Goal: Task Accomplishment & Management: Use online tool/utility

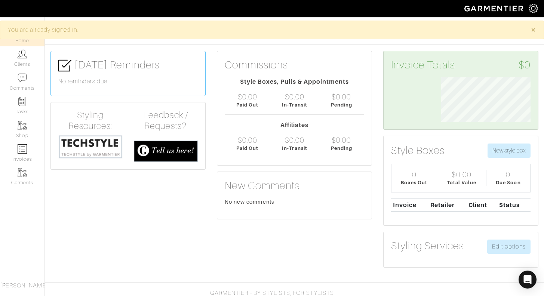
scroll to position [44, 100]
click at [20, 56] on img at bounding box center [22, 53] width 9 height 9
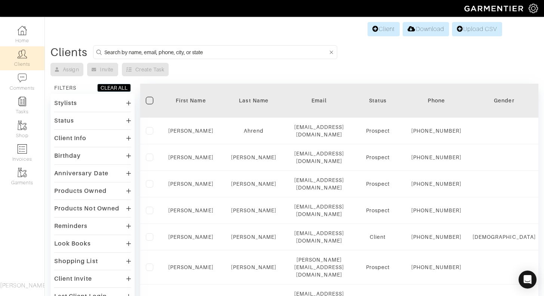
click at [161, 52] on input at bounding box center [215, 51] width 223 height 9
type input "Austin white"
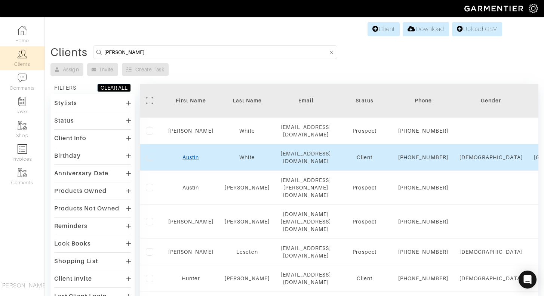
click at [191, 160] on link "Austin" at bounding box center [190, 157] width 16 height 6
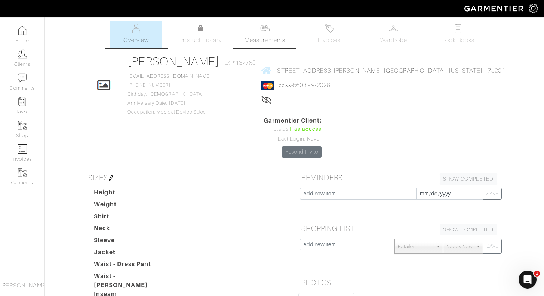
scroll to position [0, 2]
click at [277, 33] on link "Measurements" at bounding box center [264, 34] width 53 height 27
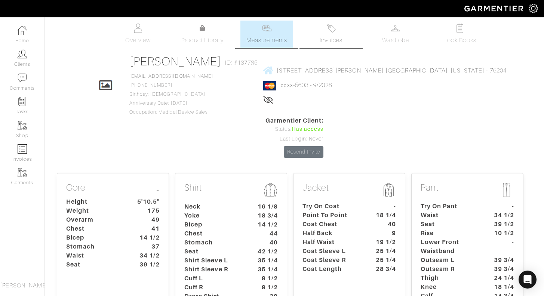
click at [316, 33] on link "Invoices" at bounding box center [331, 34] width 52 height 27
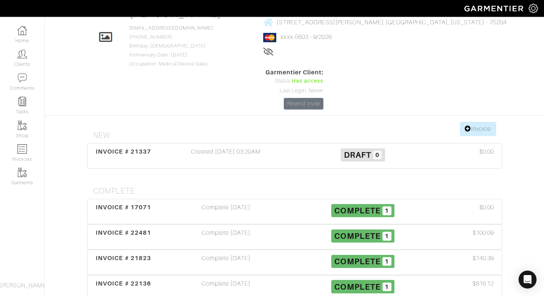
scroll to position [49, 0]
click at [138, 203] on span "INVOICE # 17071" at bounding box center [123, 206] width 55 height 7
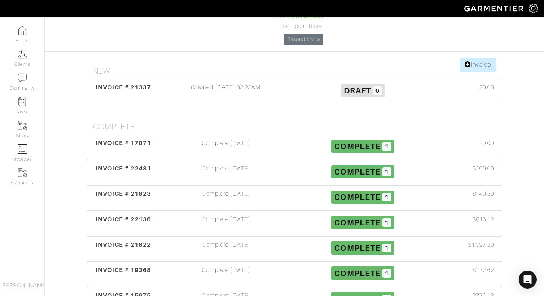
scroll to position [125, 0]
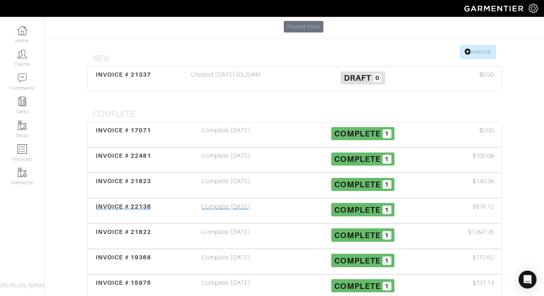
click at [143, 202] on div "INVOICE # 22136" at bounding box center [123, 210] width 68 height 17
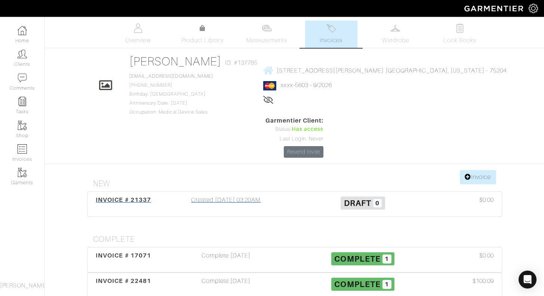
click at [223, 195] on div "Created [DATE] 03:20AM" at bounding box center [226, 203] width 137 height 17
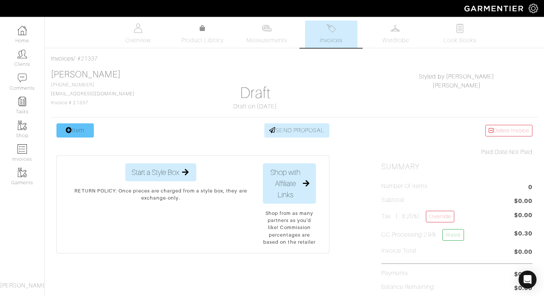
click at [80, 132] on link "Item" at bounding box center [74, 130] width 37 height 14
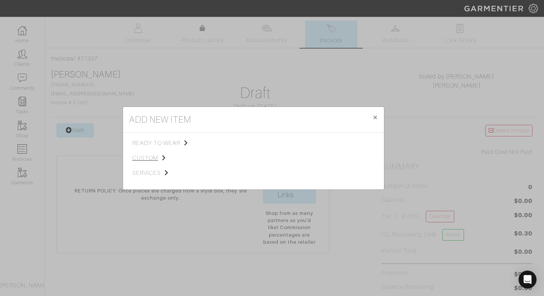
click at [149, 157] on span "custom" at bounding box center [169, 158] width 75 height 9
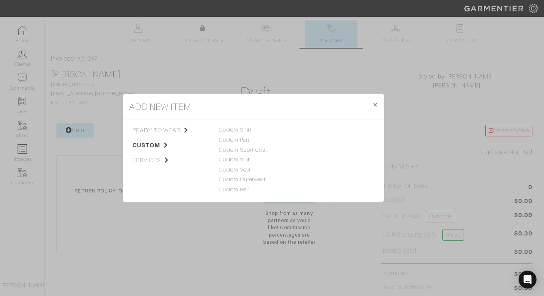
click at [243, 159] on link "Custom Suit" at bounding box center [234, 160] width 31 height 6
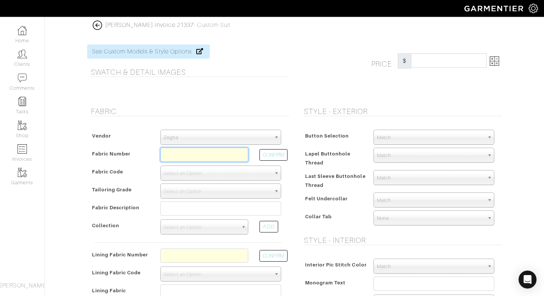
click at [222, 154] on input "text" at bounding box center [204, 155] width 88 height 14
click at [276, 156] on button "CONFIRM" at bounding box center [273, 155] width 28 height 12
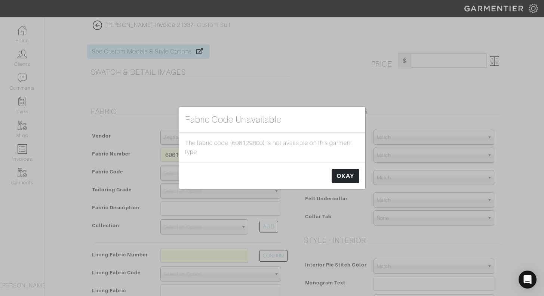
click at [349, 176] on link "OKAY" at bounding box center [344, 176] width 27 height 14
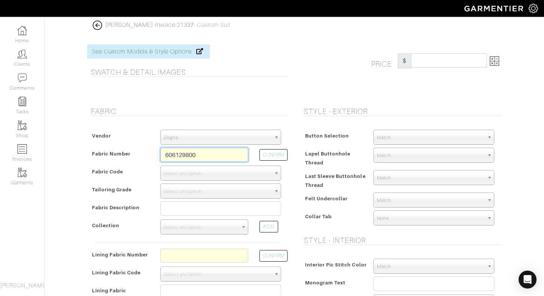
click at [220, 154] on input "606129800" at bounding box center [204, 155] width 88 height 14
type input "606129"
click at [269, 152] on button "CONFIRM" at bounding box center [273, 155] width 28 height 12
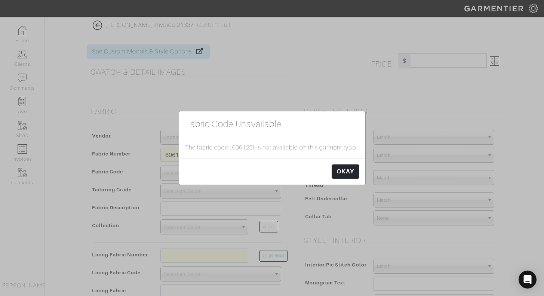
click at [344, 172] on link "OKAY" at bounding box center [344, 171] width 27 height 14
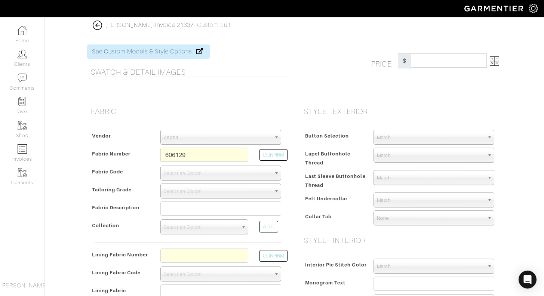
click at [99, 26] on img at bounding box center [97, 25] width 9 height 9
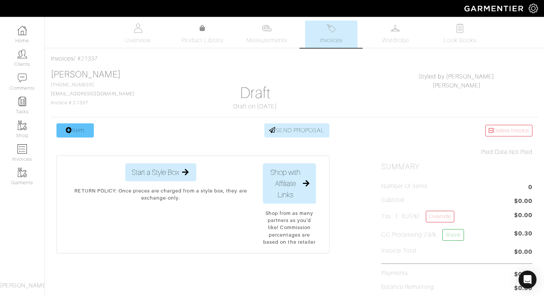
click at [62, 130] on link "Item" at bounding box center [74, 130] width 37 height 14
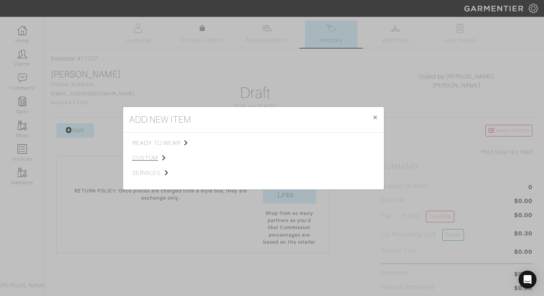
click at [136, 161] on span "custom" at bounding box center [169, 158] width 75 height 9
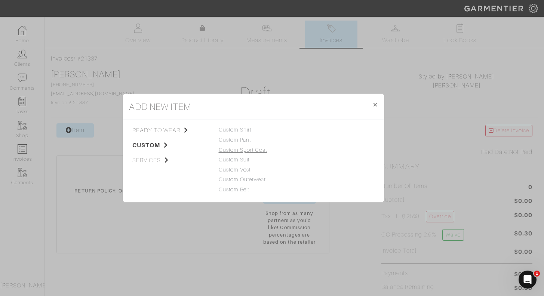
click at [247, 150] on link "Custom Sport Coat" at bounding box center [243, 150] width 49 height 6
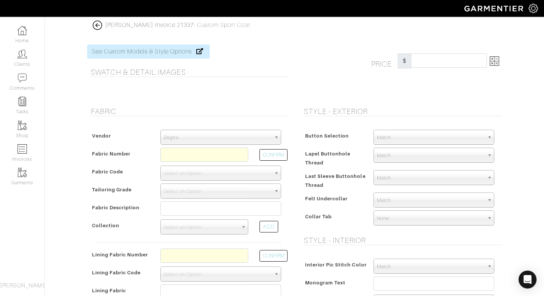
click at [216, 137] on span "Zegna" at bounding box center [217, 137] width 107 height 15
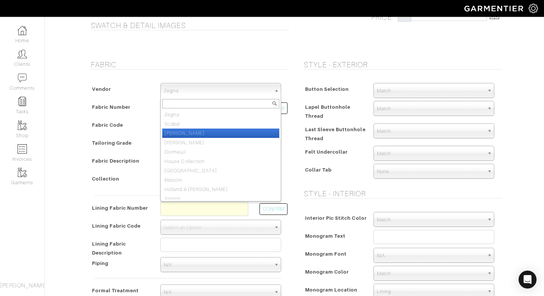
scroll to position [4, 0]
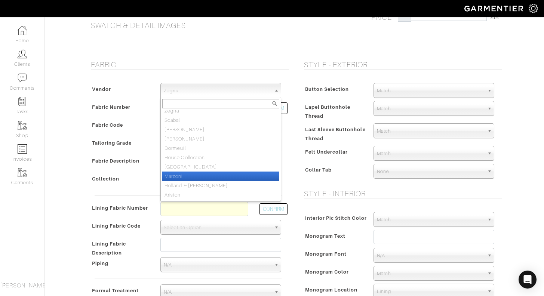
click at [201, 175] on li "Marzoni" at bounding box center [220, 175] width 117 height 9
select select "77"
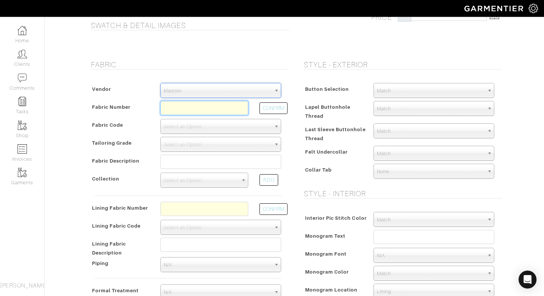
click at [206, 111] on input "text" at bounding box center [204, 108] width 88 height 14
type input "606129800"
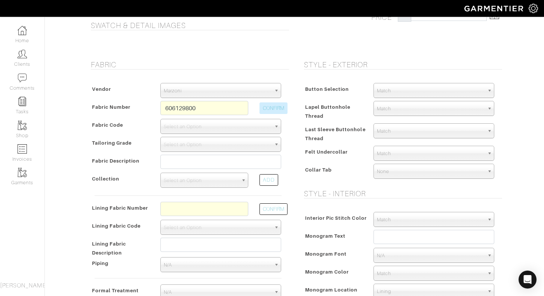
click at [272, 107] on button "CONFIRM" at bounding box center [273, 108] width 28 height 12
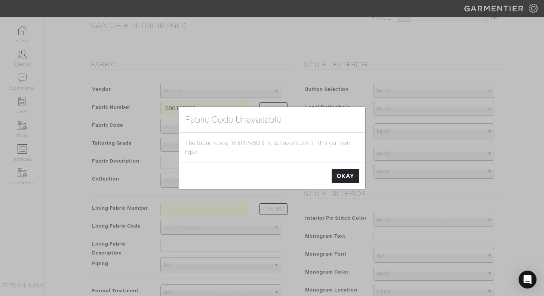
click at [353, 180] on link "OKAY" at bounding box center [344, 176] width 27 height 14
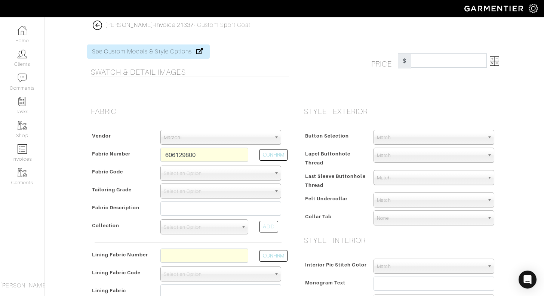
scroll to position [0, 0]
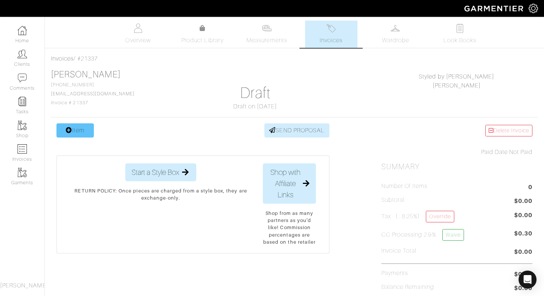
click at [77, 126] on link "Item" at bounding box center [74, 130] width 37 height 14
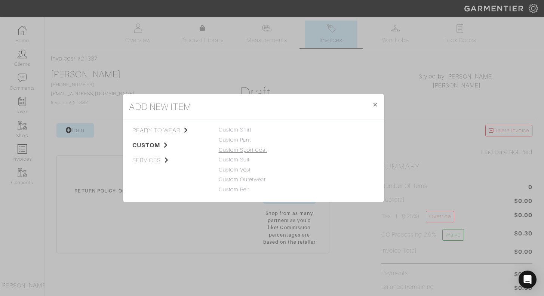
click at [254, 151] on link "Custom Sport Coat" at bounding box center [243, 150] width 49 height 6
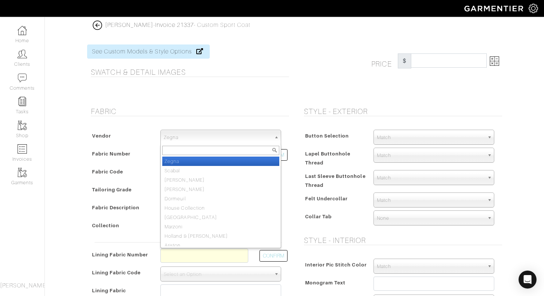
click at [249, 138] on span "Zegna" at bounding box center [217, 137] width 107 height 15
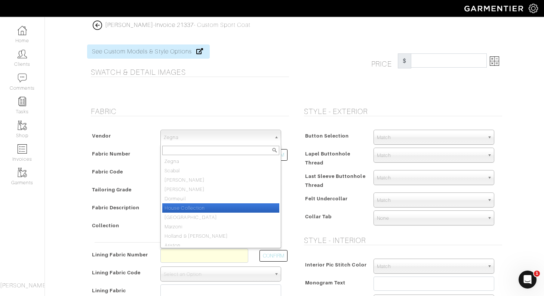
click at [228, 211] on li "House Collection" at bounding box center [220, 207] width 117 height 9
select select "75"
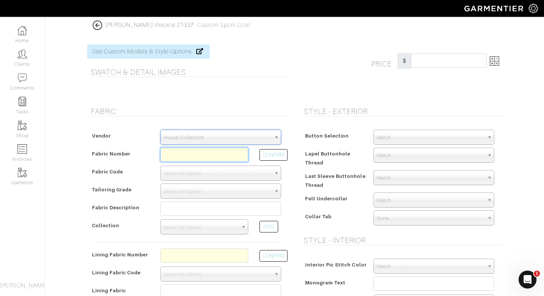
click at [214, 155] on input "text" at bounding box center [204, 155] width 88 height 14
type input "v449145245"
click at [278, 152] on button "CONFIRM" at bounding box center [273, 155] width 28 height 12
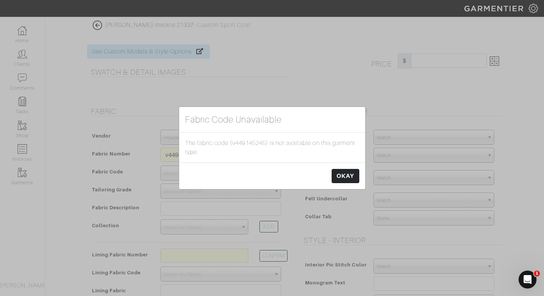
click at [347, 175] on link "OKAY" at bounding box center [344, 176] width 27 height 14
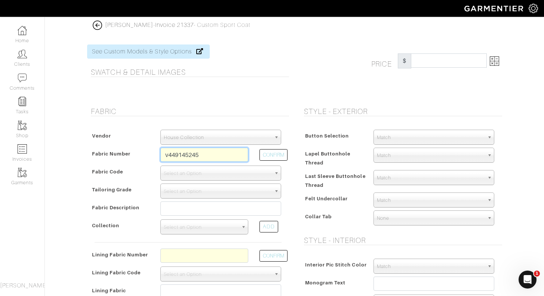
click at [197, 153] on input "v449145245" at bounding box center [204, 155] width 88 height 14
click at [132, 111] on h5 "Fabric" at bounding box center [190, 111] width 198 height 9
click at [99, 22] on img at bounding box center [97, 25] width 9 height 9
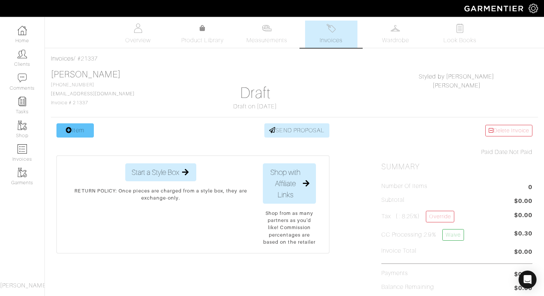
click at [84, 132] on link "Item" at bounding box center [74, 130] width 37 height 14
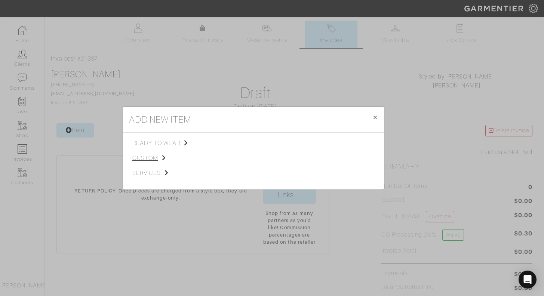
click at [154, 157] on span "custom" at bounding box center [169, 158] width 75 height 9
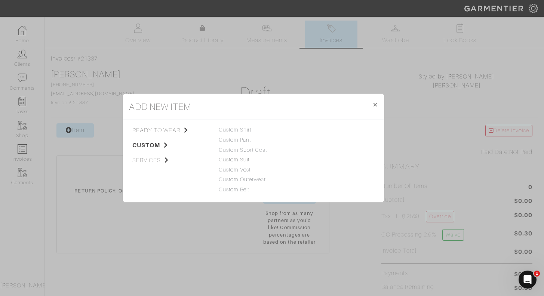
click at [246, 160] on link "Custom Suit" at bounding box center [234, 160] width 31 height 6
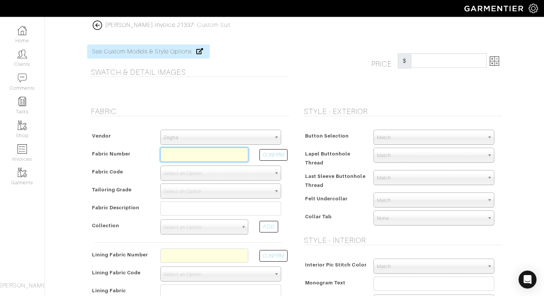
click at [198, 157] on input "text" at bounding box center [204, 155] width 88 height 14
paste input "v449145245"
click at [281, 156] on button "CONFIRM" at bounding box center [273, 155] width 28 height 12
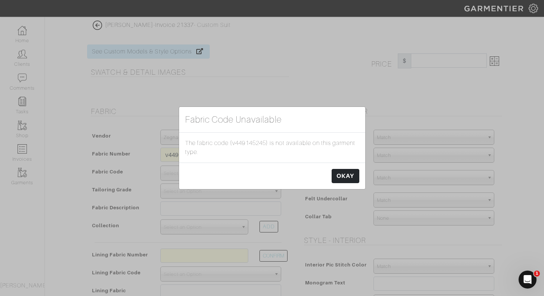
click at [348, 176] on link "OKAY" at bounding box center [344, 176] width 27 height 14
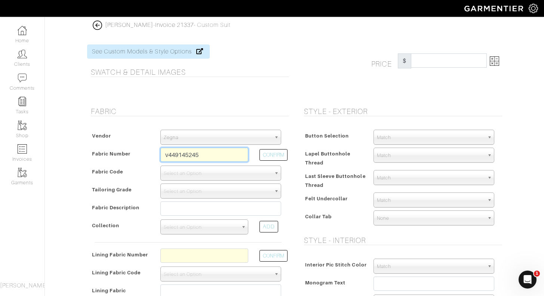
drag, startPoint x: 172, startPoint y: 155, endPoint x: 155, endPoint y: 155, distance: 17.6
click at [155, 155] on div "v449145245" at bounding box center [204, 157] width 99 height 18
type input "49145245"
click at [284, 154] on button "CONFIRM" at bounding box center [273, 155] width 28 height 12
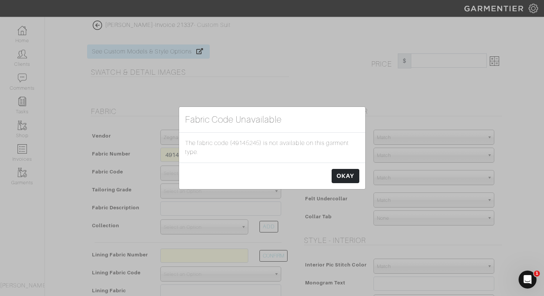
click at [338, 177] on link "OKAY" at bounding box center [344, 176] width 27 height 14
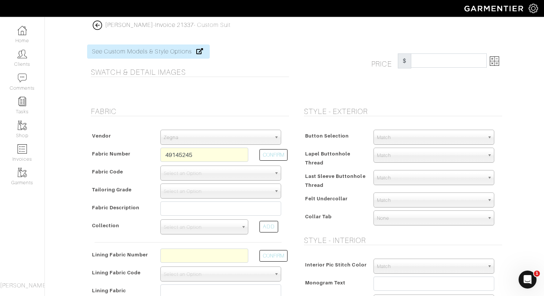
click at [99, 27] on img at bounding box center [97, 25] width 9 height 9
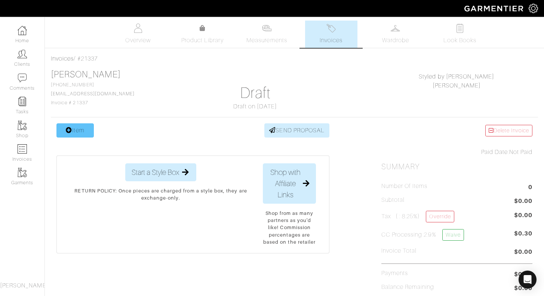
click at [89, 128] on link "Item" at bounding box center [74, 130] width 37 height 14
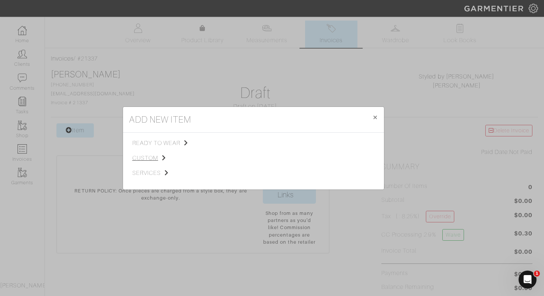
click at [144, 157] on span "custom" at bounding box center [169, 158] width 75 height 9
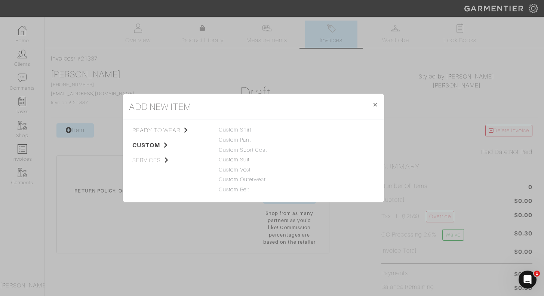
click at [238, 161] on link "Custom Suit" at bounding box center [234, 160] width 31 height 6
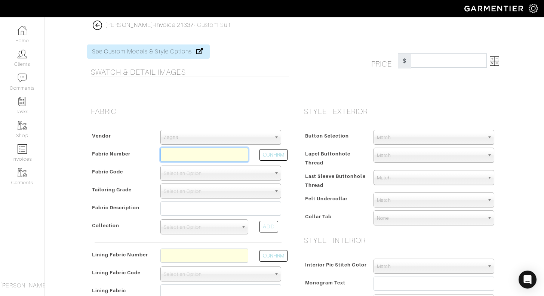
click at [212, 155] on input "text" at bounding box center [204, 155] width 88 height 14
paste input "v449145245"
type input "v449145245"
click at [273, 156] on button "CONFIRM" at bounding box center [273, 155] width 28 height 12
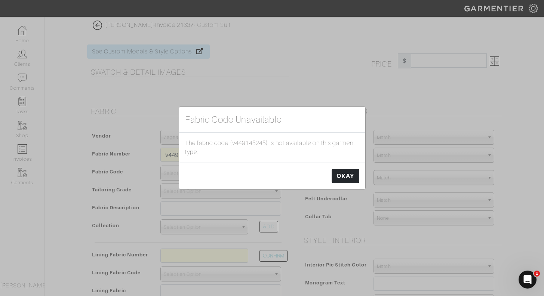
click at [339, 177] on link "OKAY" at bounding box center [344, 176] width 27 height 14
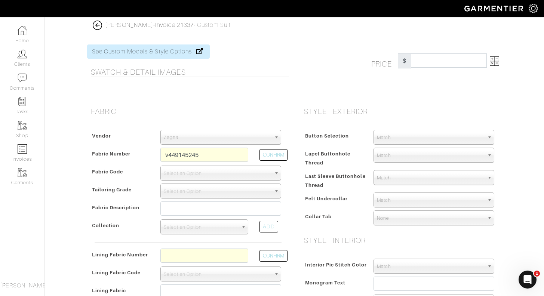
click at [97, 24] on img at bounding box center [97, 25] width 9 height 9
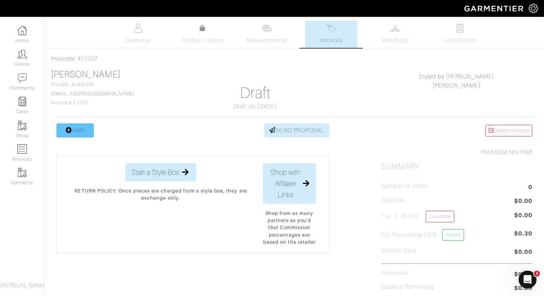
click at [76, 126] on link "Item" at bounding box center [74, 130] width 37 height 14
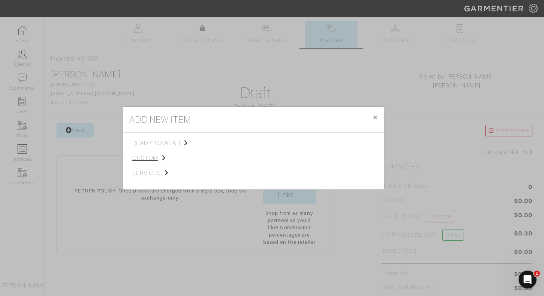
click at [152, 157] on span "custom" at bounding box center [169, 158] width 75 height 9
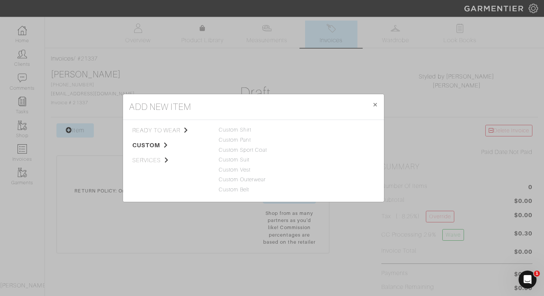
click at [284, 62] on div "add new item × Close ready to wear custom services Tops Bottoms Sport Coats Sui…" at bounding box center [272, 148] width 544 height 296
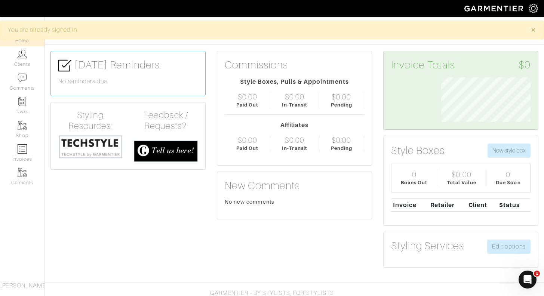
click at [535, 8] on img at bounding box center [532, 8] width 9 height 9
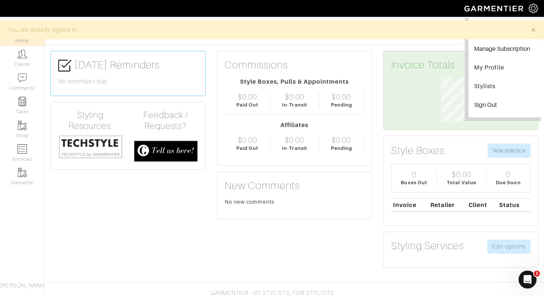
click at [534, 9] on img at bounding box center [532, 8] width 9 height 9
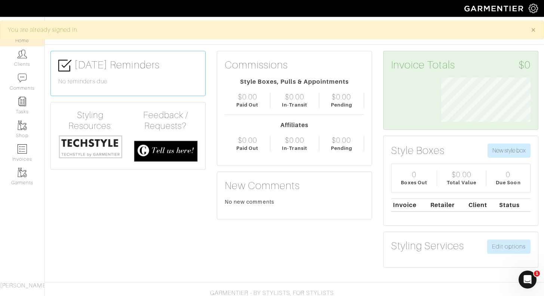
click at [91, 140] on img at bounding box center [90, 147] width 64 height 25
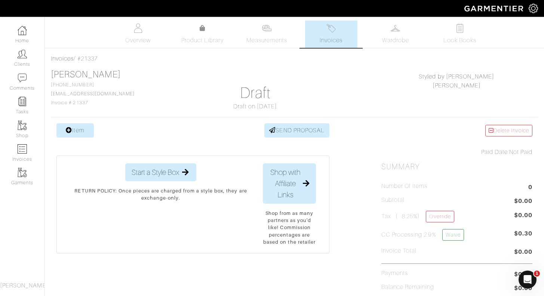
click at [340, 34] on link "Invoices" at bounding box center [331, 34] width 52 height 27
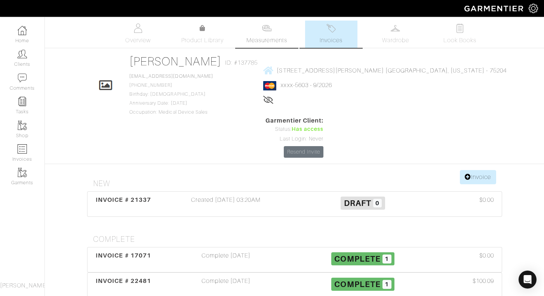
click at [278, 34] on link "Measurements" at bounding box center [266, 34] width 53 height 27
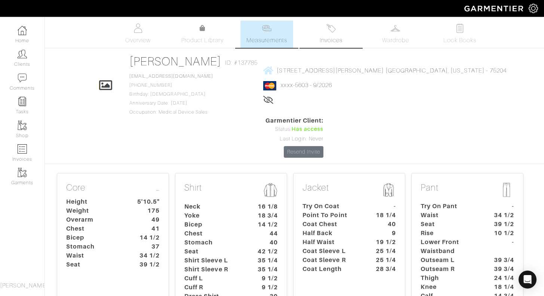
click at [354, 27] on link "Invoices" at bounding box center [331, 34] width 52 height 27
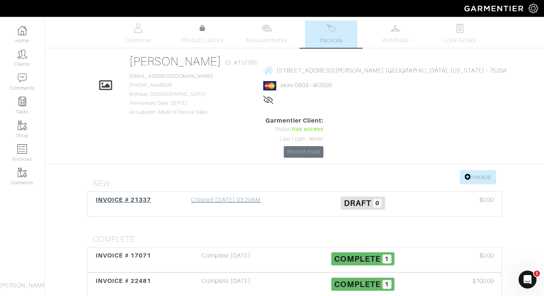
click at [227, 195] on div "Created [DATE] 03:20AM" at bounding box center [226, 203] width 137 height 17
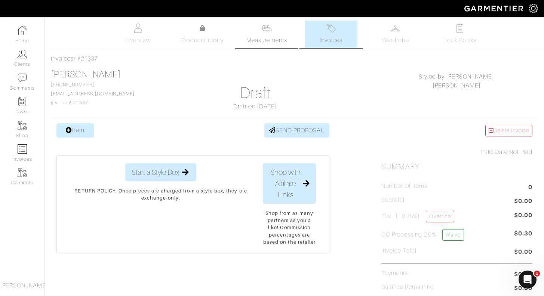
click at [280, 31] on link "Measurements" at bounding box center [266, 34] width 53 height 27
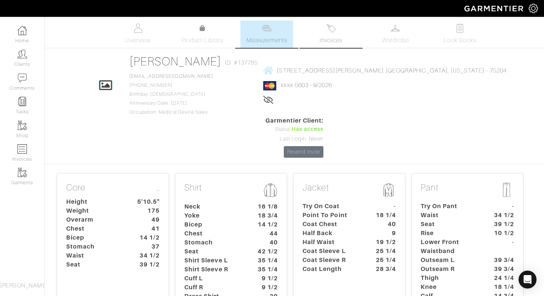
click at [323, 34] on link "Invoices" at bounding box center [331, 34] width 52 height 27
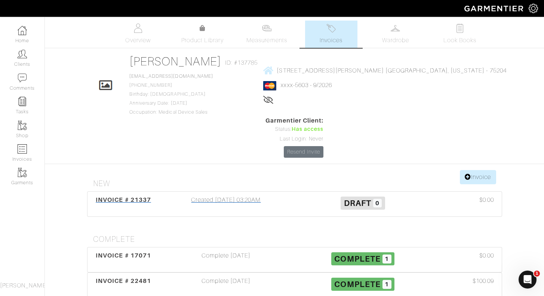
click at [134, 196] on span "INVOICE # 21337" at bounding box center [123, 199] width 55 height 7
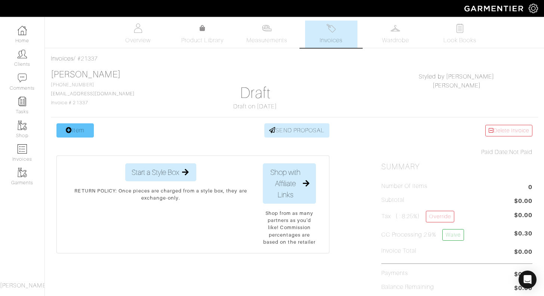
click at [84, 131] on link "Item" at bounding box center [74, 130] width 37 height 14
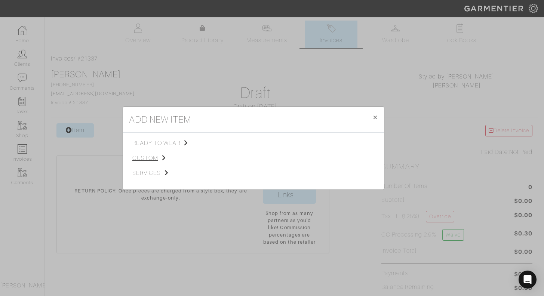
click at [147, 160] on span "custom" at bounding box center [169, 158] width 75 height 9
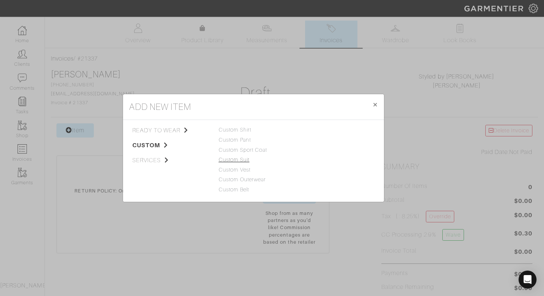
click at [241, 160] on link "Custom Suit" at bounding box center [234, 160] width 31 height 6
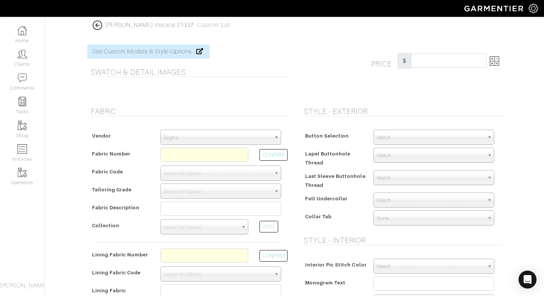
click at [98, 25] on img at bounding box center [97, 25] width 9 height 9
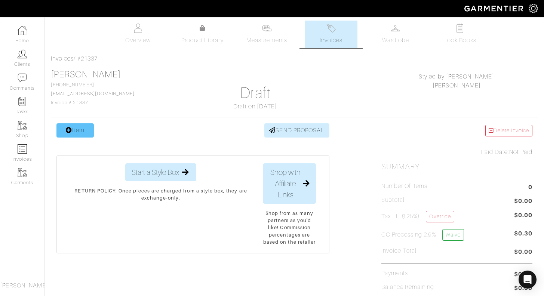
click at [72, 129] on link "Item" at bounding box center [74, 130] width 37 height 14
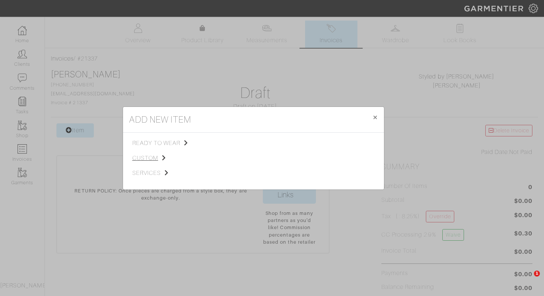
click at [143, 158] on span "custom" at bounding box center [169, 158] width 75 height 9
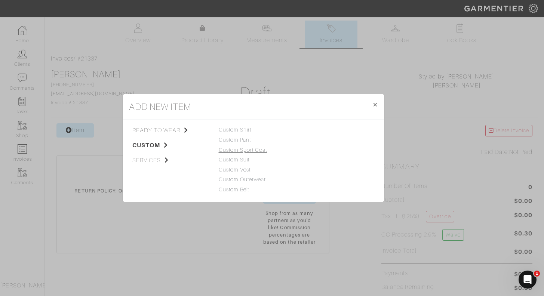
click at [239, 151] on link "Custom Sport Coat" at bounding box center [243, 150] width 49 height 6
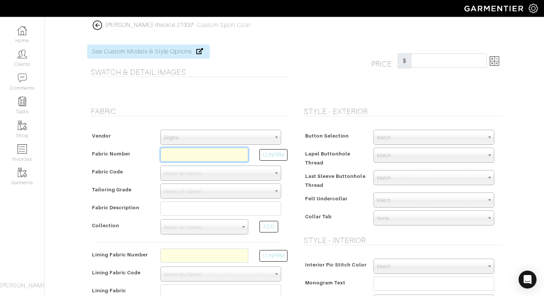
click at [196, 154] on input "text" at bounding box center [204, 155] width 88 height 14
paste input "v449145245"
click at [172, 154] on input "v449145245" at bounding box center [204, 155] width 88 height 14
type input "v4-49145245"
click at [192, 139] on span "Zegna" at bounding box center [217, 137] width 107 height 15
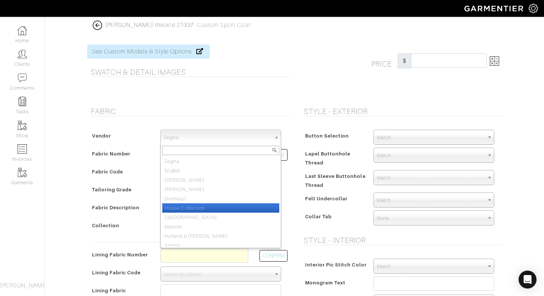
click at [196, 205] on li "House Collection" at bounding box center [220, 207] width 117 height 9
select select "75"
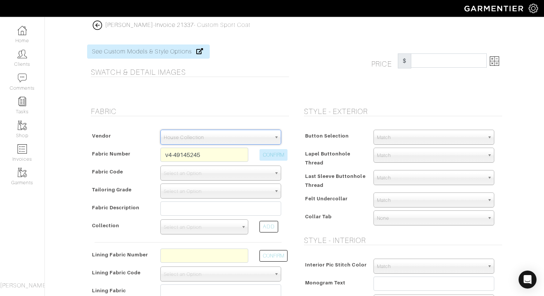
click at [274, 152] on button "CONFIRM" at bounding box center [273, 155] width 28 height 12
type input "V4-49145245"
select select "909"
type input "Ivory Micro Basketweave"
select select
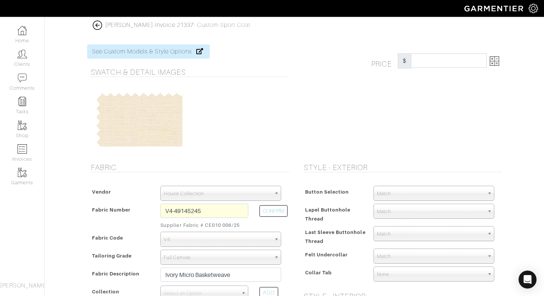
type input "1900.00"
click at [498, 59] on img at bounding box center [493, 60] width 9 height 9
